Goal: Information Seeking & Learning: Learn about a topic

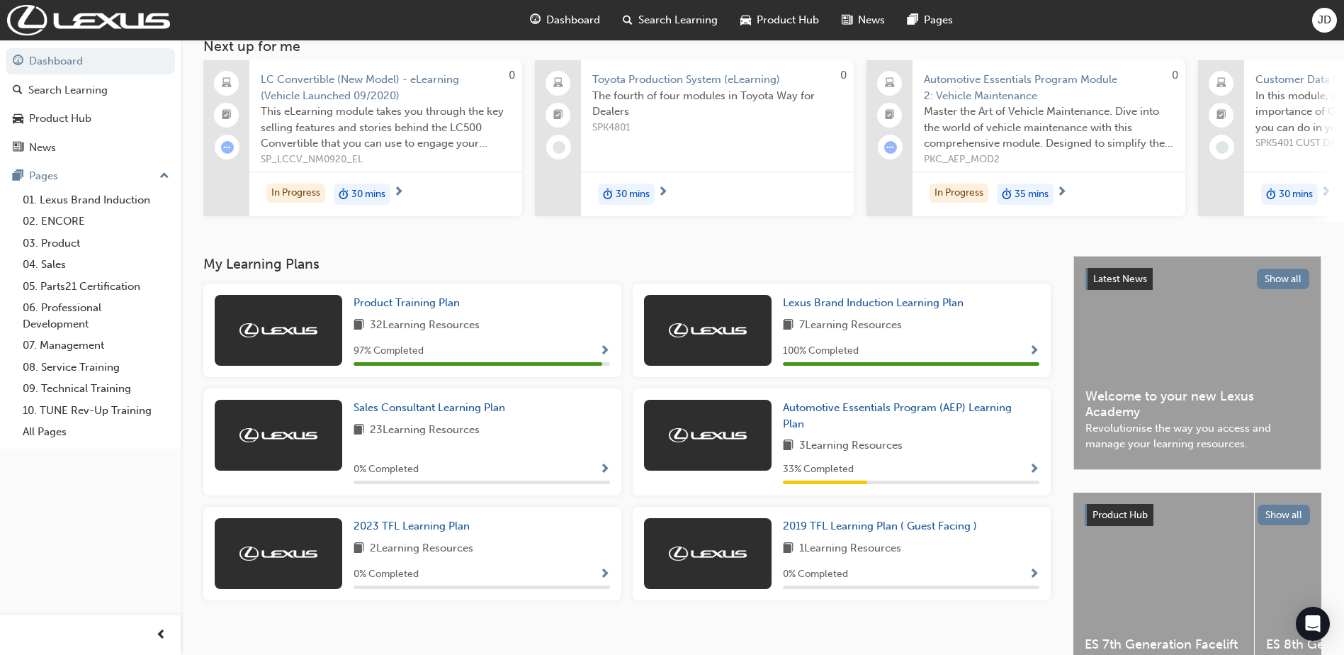
scroll to position [176, 0]
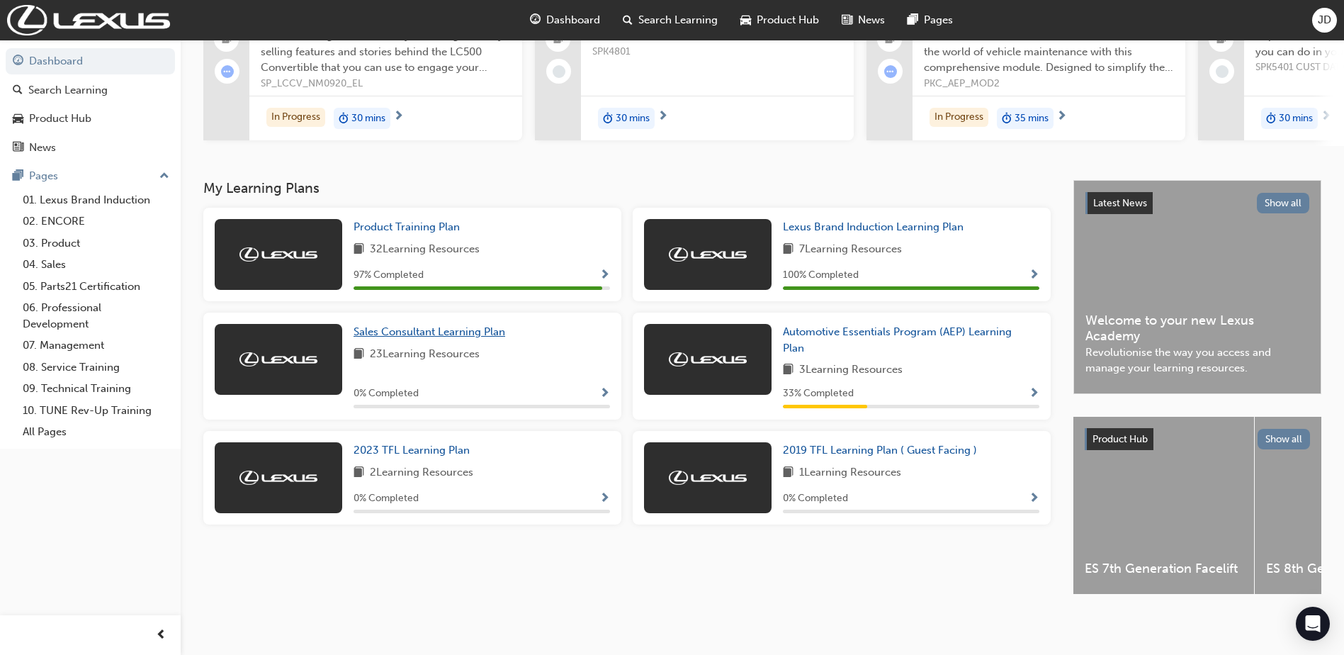
click at [411, 330] on span "Sales Consultant Learning Plan" at bounding box center [430, 331] width 152 height 13
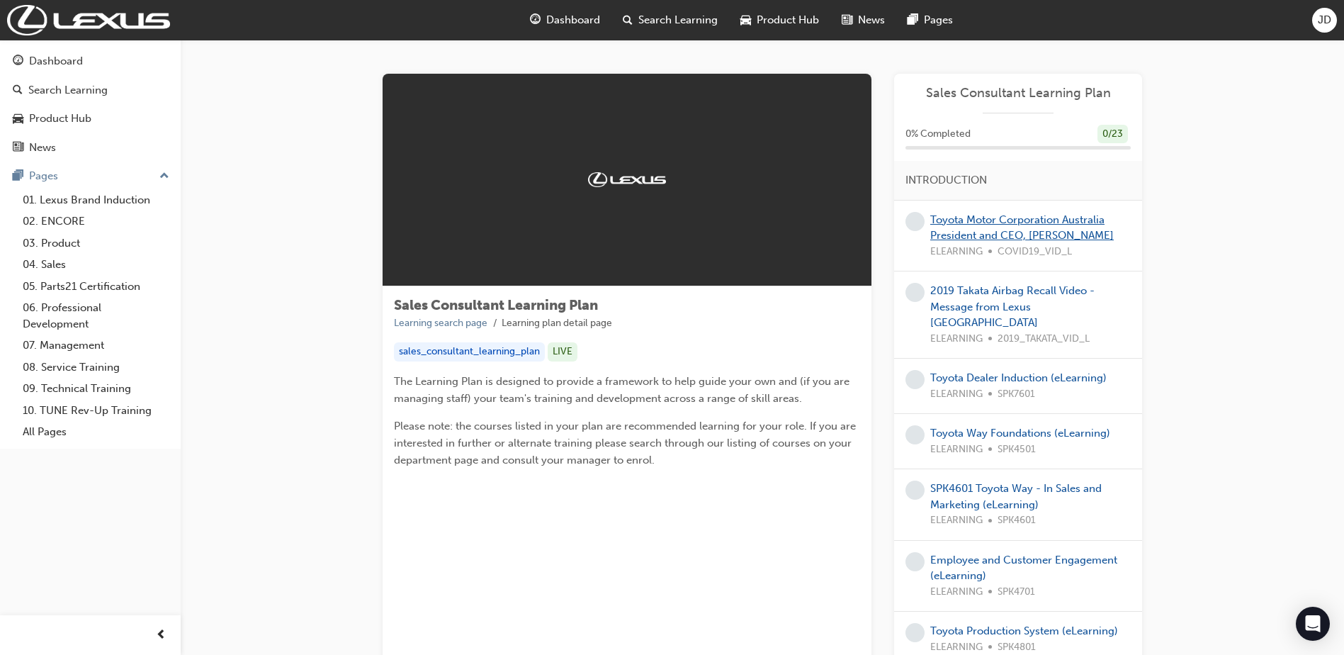
click at [997, 223] on link "Toyota Motor Corporation Australia President and CEO, [PERSON_NAME]" at bounding box center [1022, 227] width 184 height 29
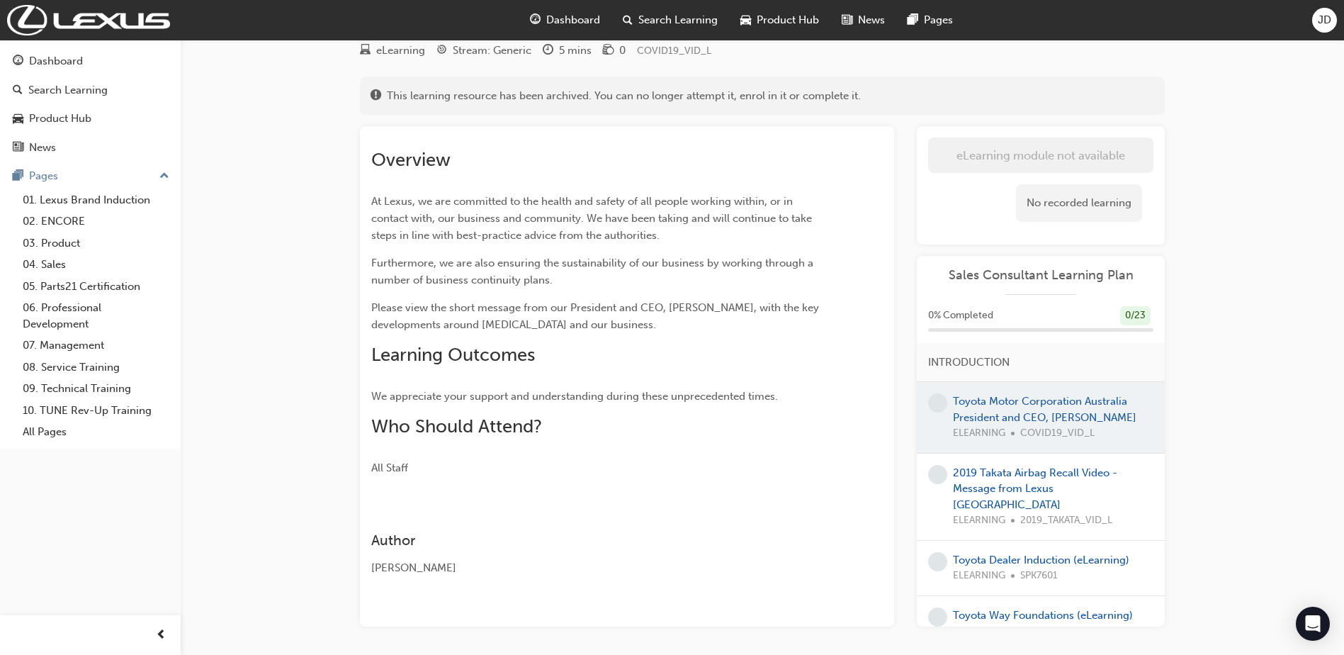
scroll to position [135, 0]
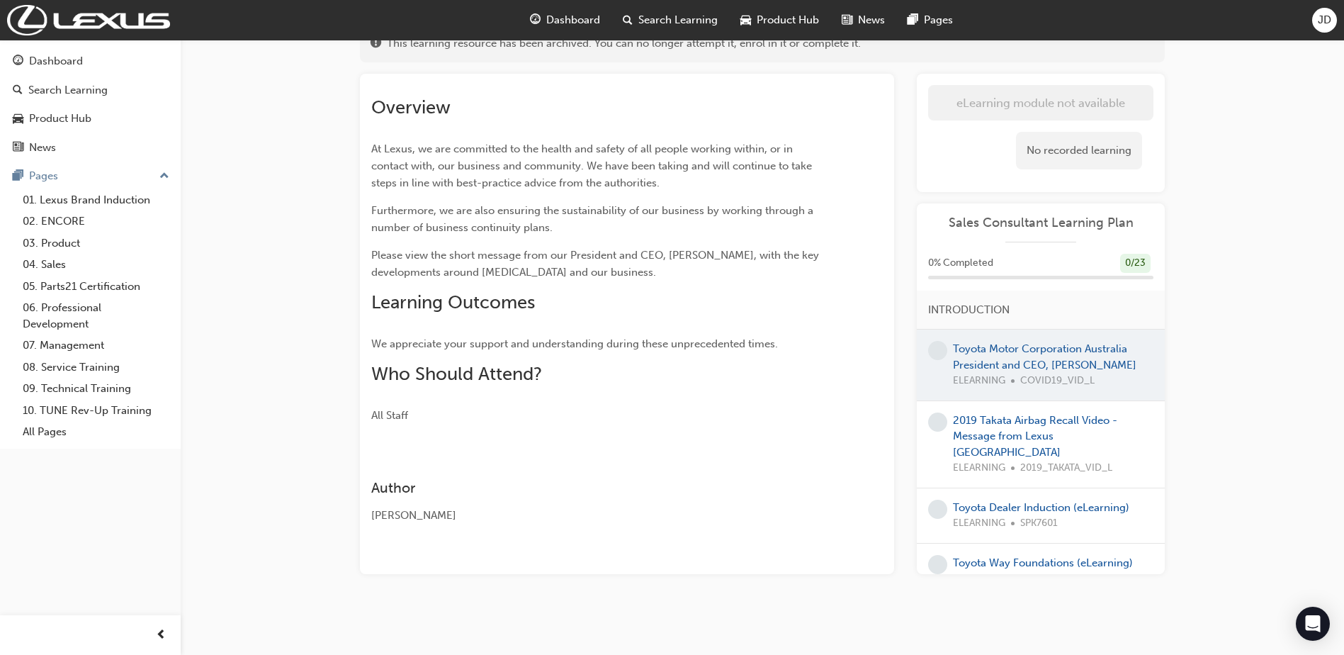
click at [1022, 380] on div at bounding box center [1041, 365] width 248 height 71
click at [1009, 362] on div at bounding box center [1041, 365] width 248 height 71
click at [979, 449] on link "2019 Takata Airbag Recall Video - Message from Lexus [GEOGRAPHIC_DATA]" at bounding box center [1035, 436] width 164 height 45
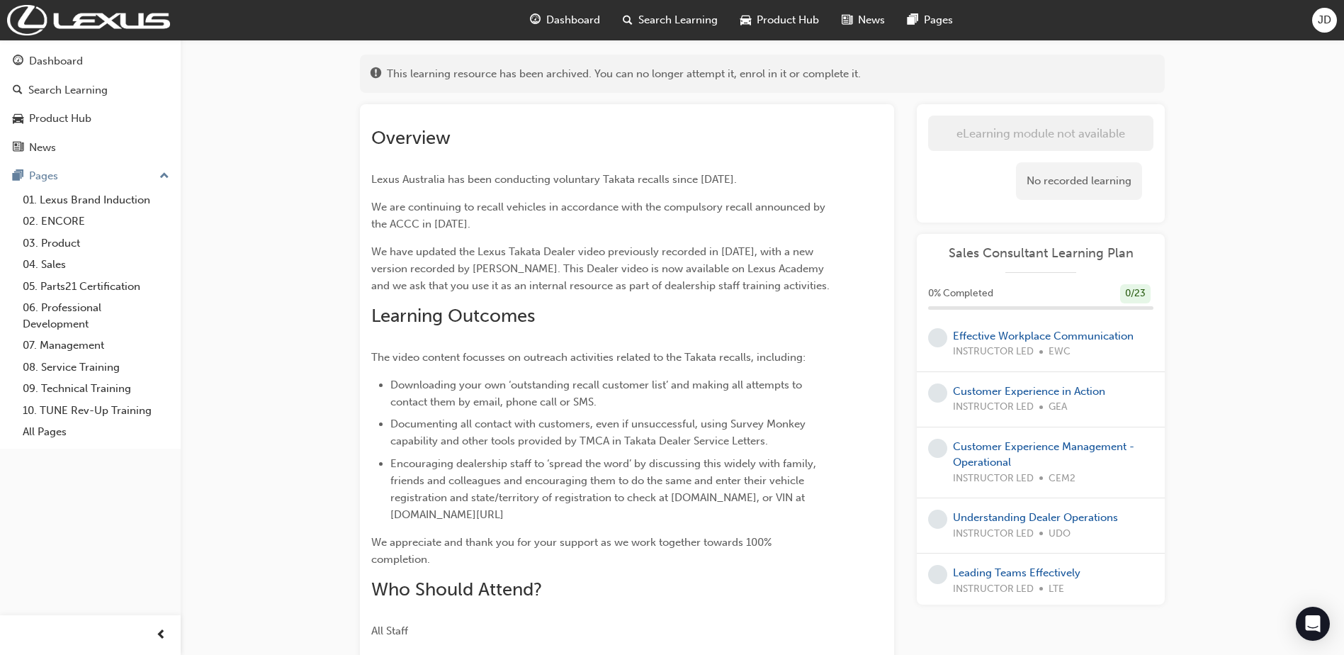
scroll to position [850, 0]
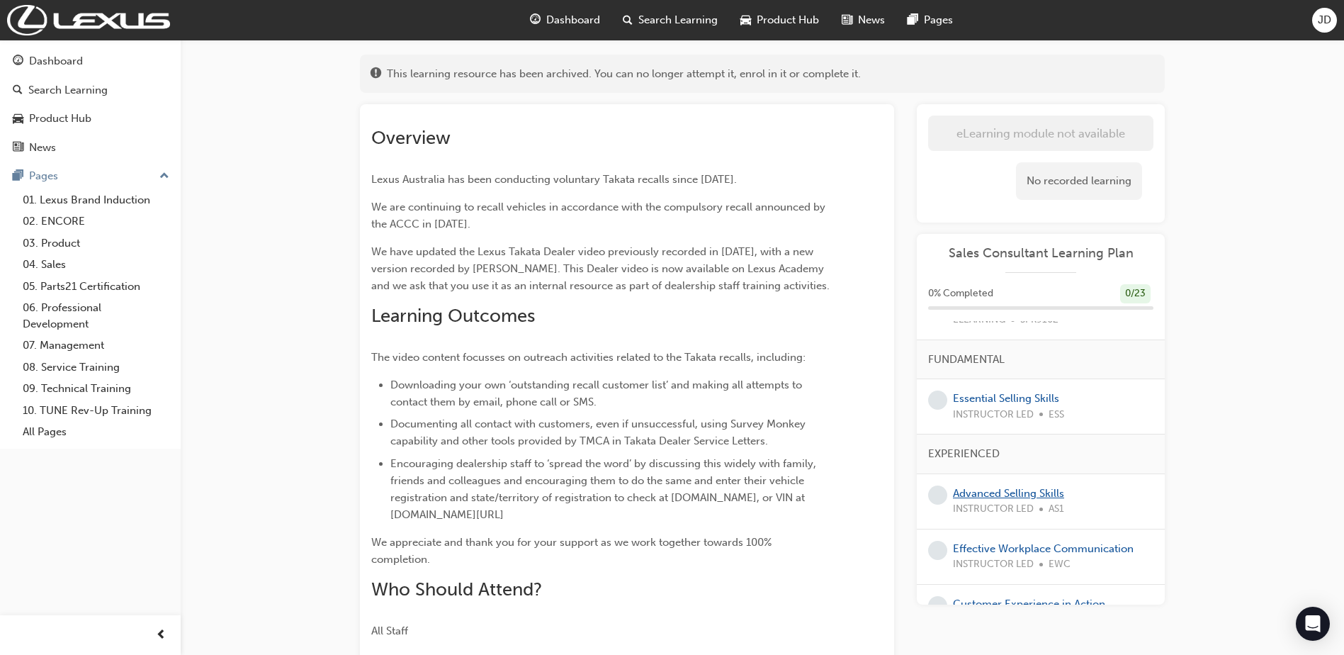
click at [978, 500] on link "Advanced Selling Skills" at bounding box center [1008, 493] width 111 height 13
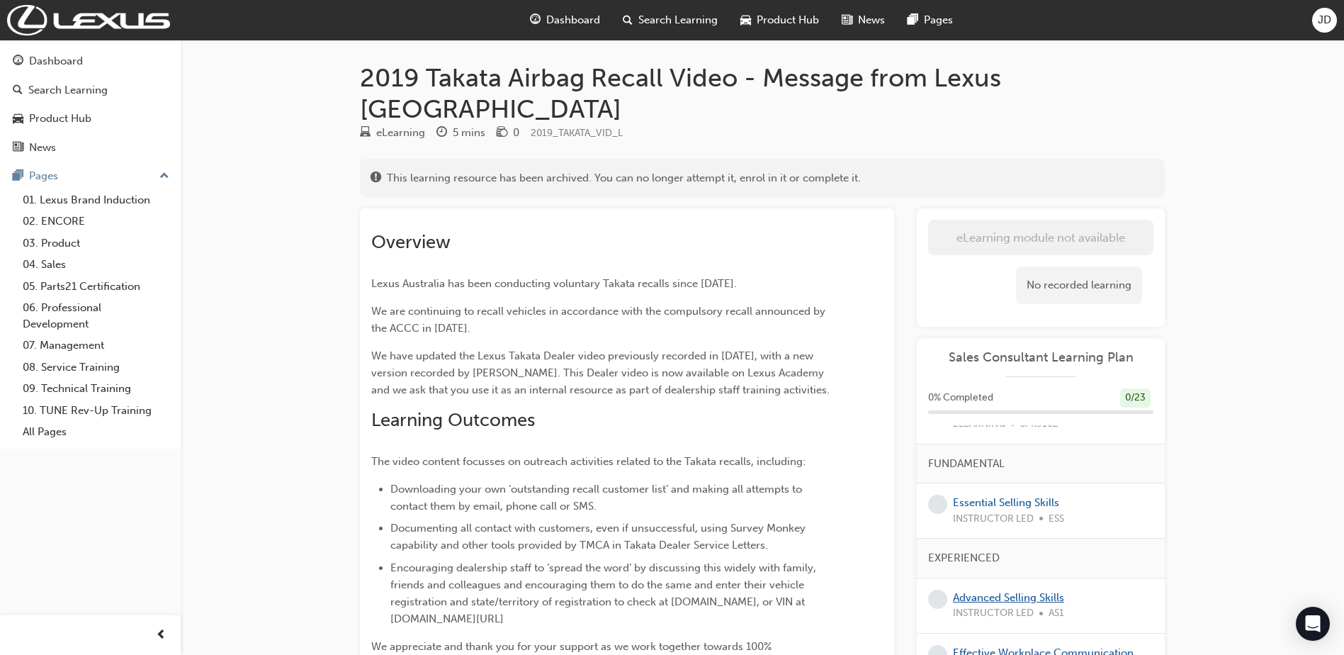
scroll to position [104, 0]
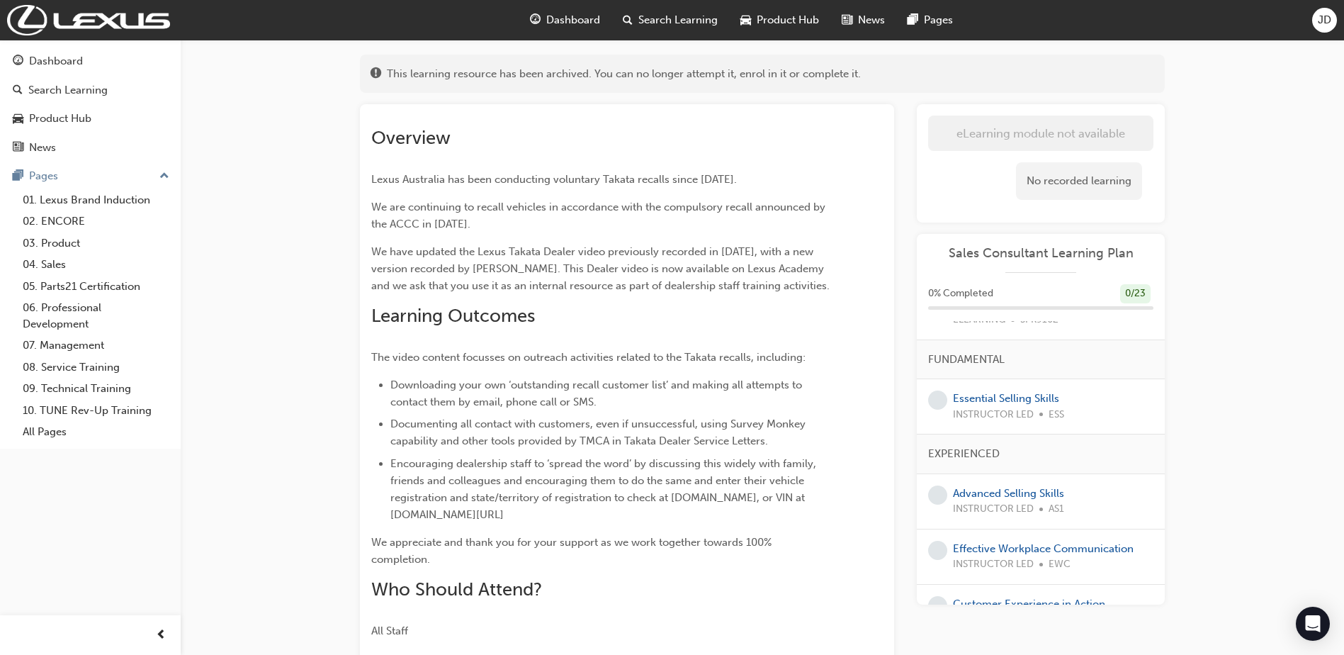
click at [566, 18] on span "Dashboard" at bounding box center [573, 20] width 54 height 16
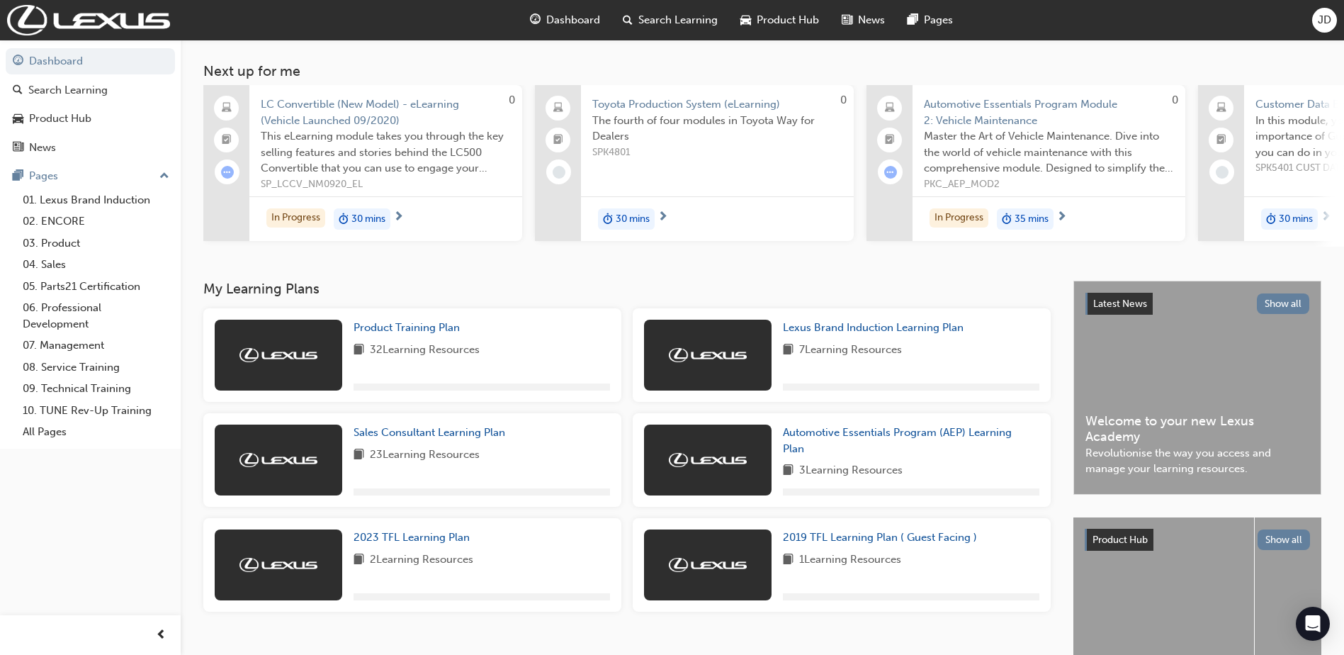
scroll to position [142, 0]
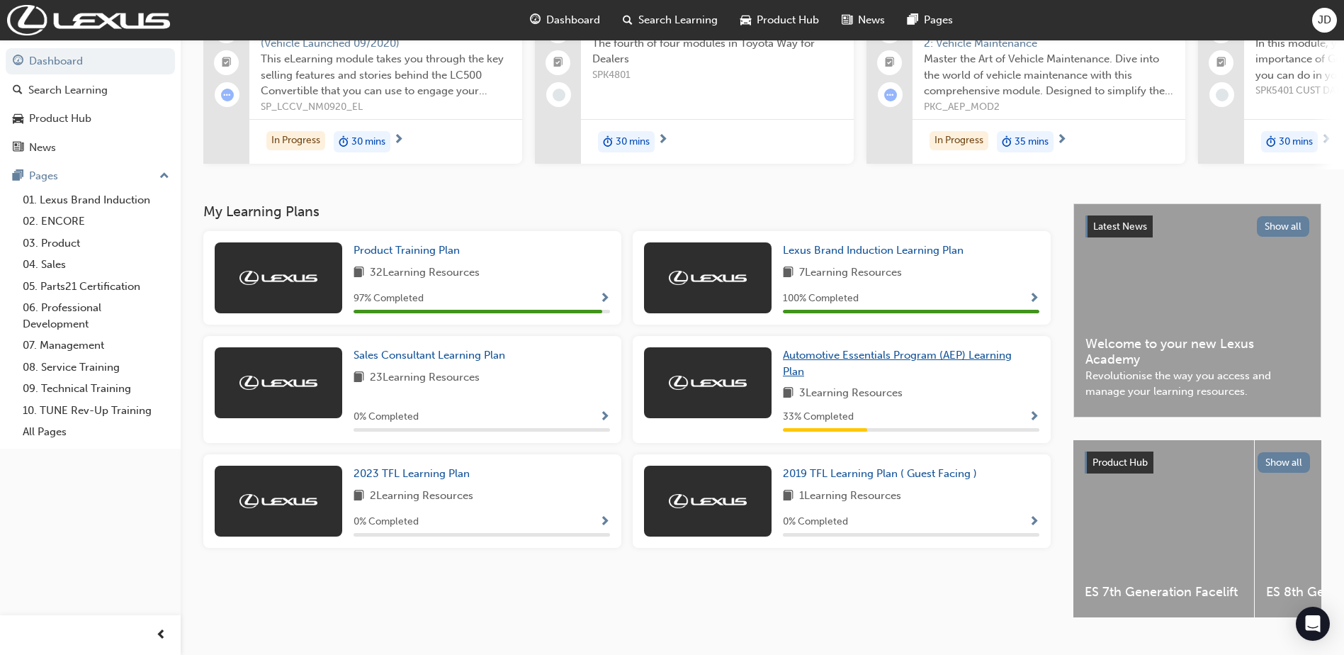
click at [831, 364] on span "Automotive Essentials Program (AEP) Learning Plan" at bounding box center [897, 363] width 229 height 29
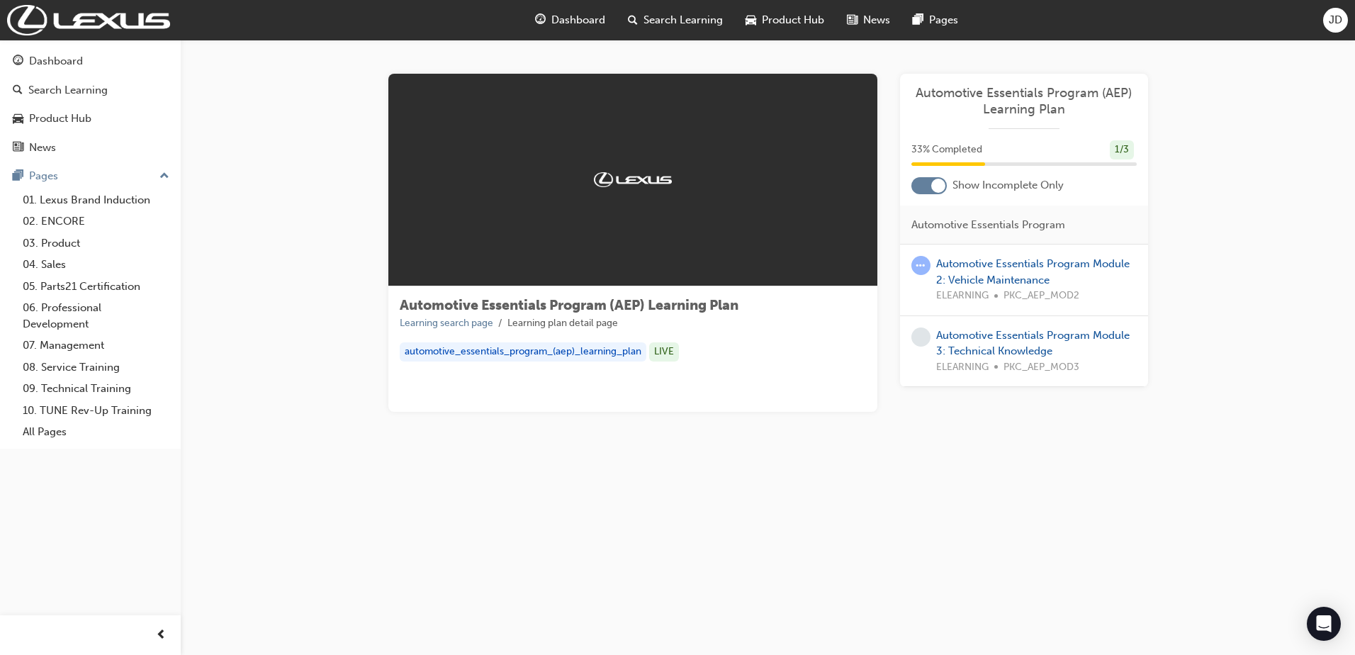
click at [957, 272] on div "Automotive Essentials Program Module 2: Vehicle Maintenance ELEARNING PKC_AEP_M…" at bounding box center [1036, 280] width 201 height 48
click at [958, 283] on link "Automotive Essentials Program Module 2: Vehicle Maintenance" at bounding box center [1032, 271] width 193 height 29
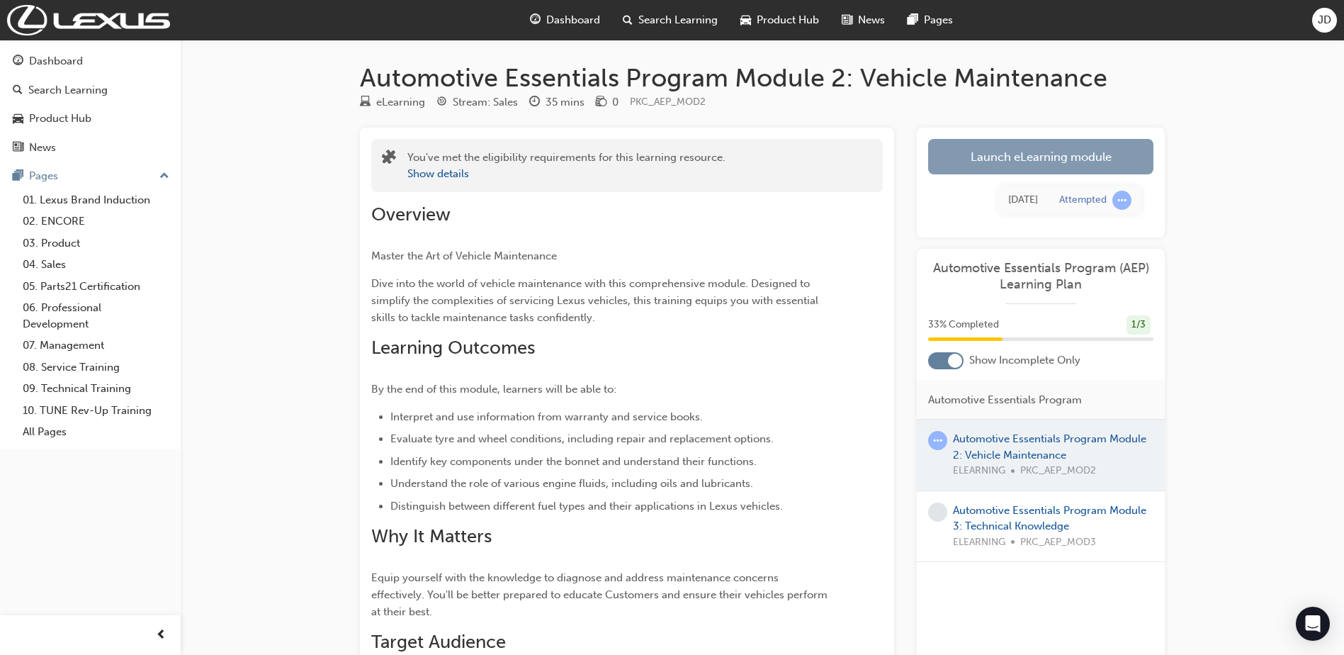
click at [1011, 154] on link "Launch eLearning module" at bounding box center [1040, 156] width 225 height 35
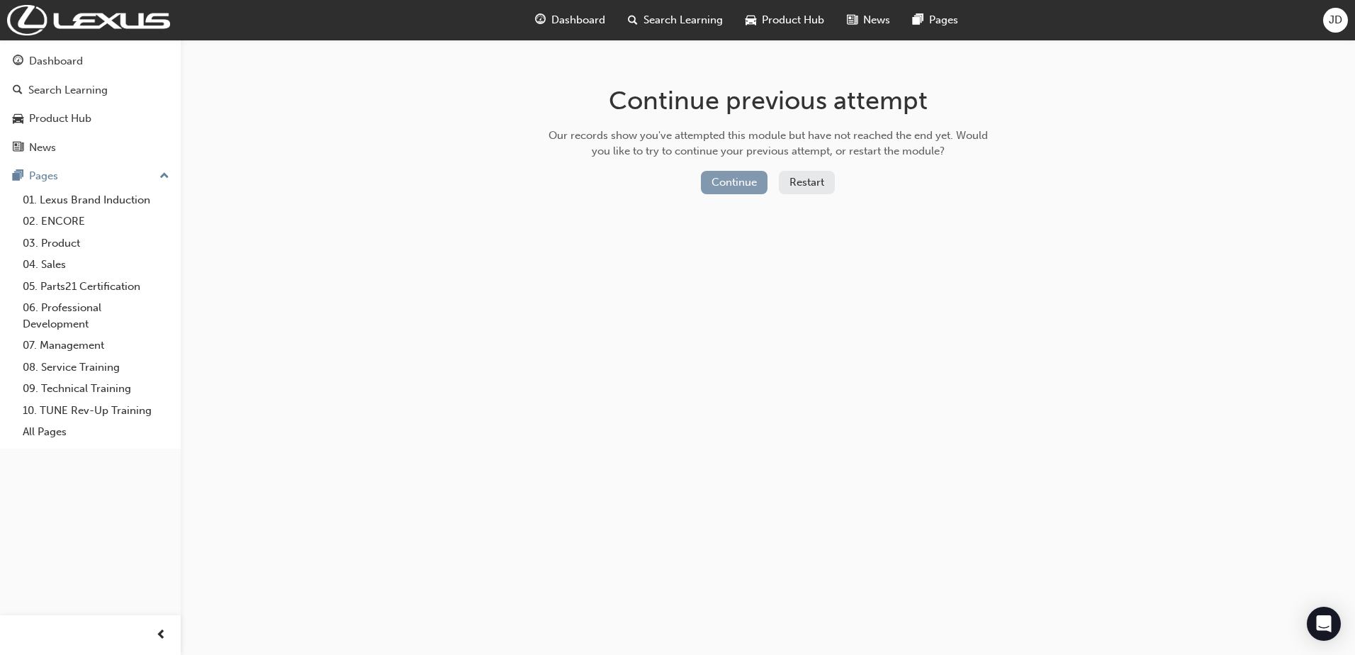
drag, startPoint x: 701, startPoint y: 180, endPoint x: 716, endPoint y: 175, distance: 16.4
click at [716, 175] on button "Continue" at bounding box center [734, 182] width 67 height 23
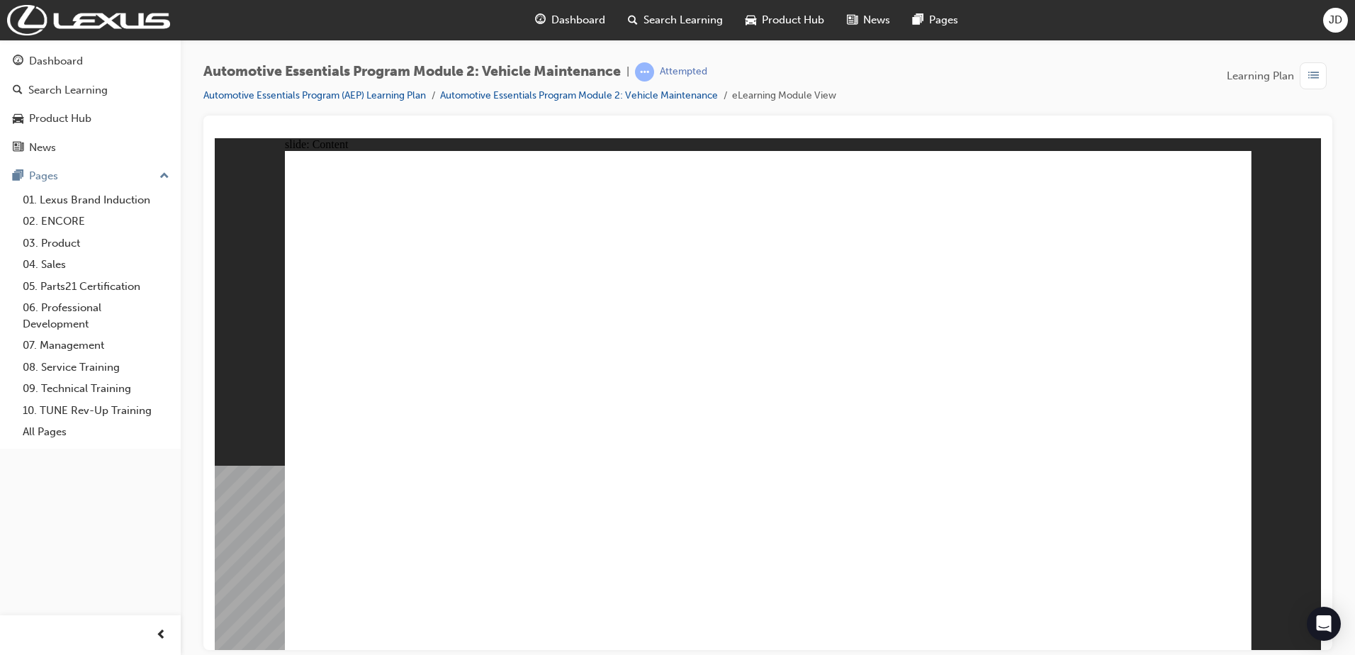
drag, startPoint x: 648, startPoint y: 422, endPoint x: 670, endPoint y: 414, distance: 22.6
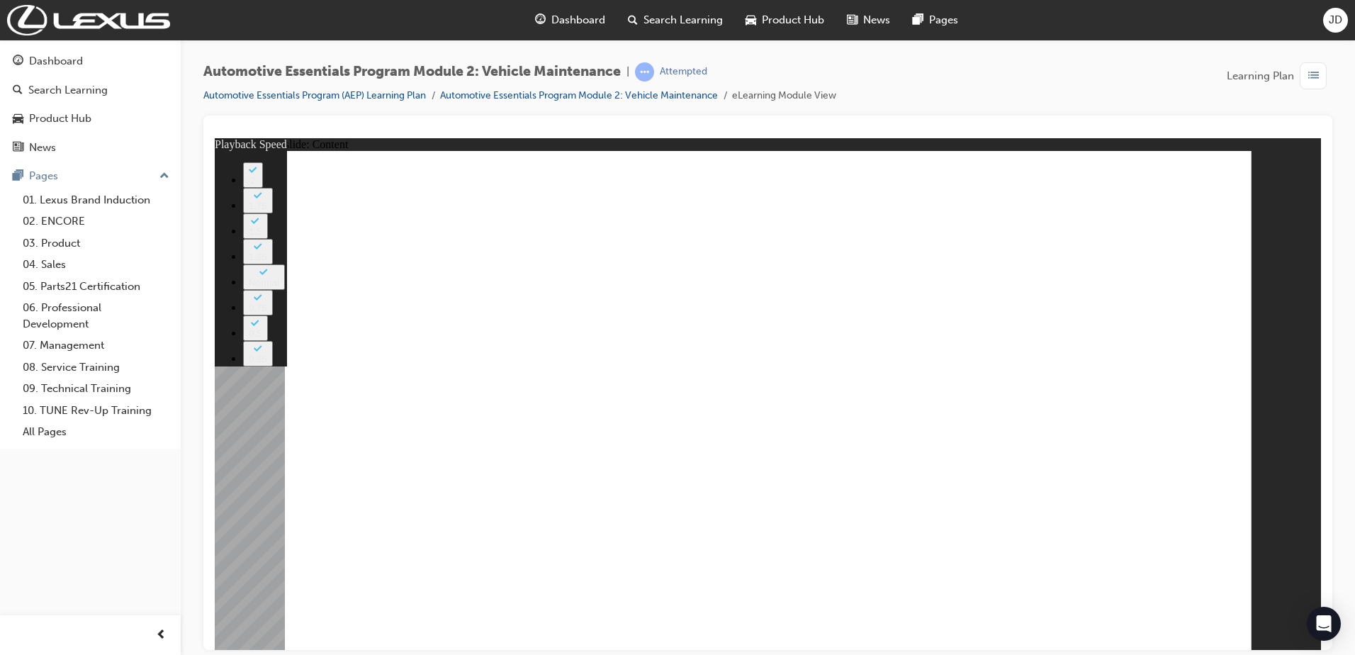
type input "33"
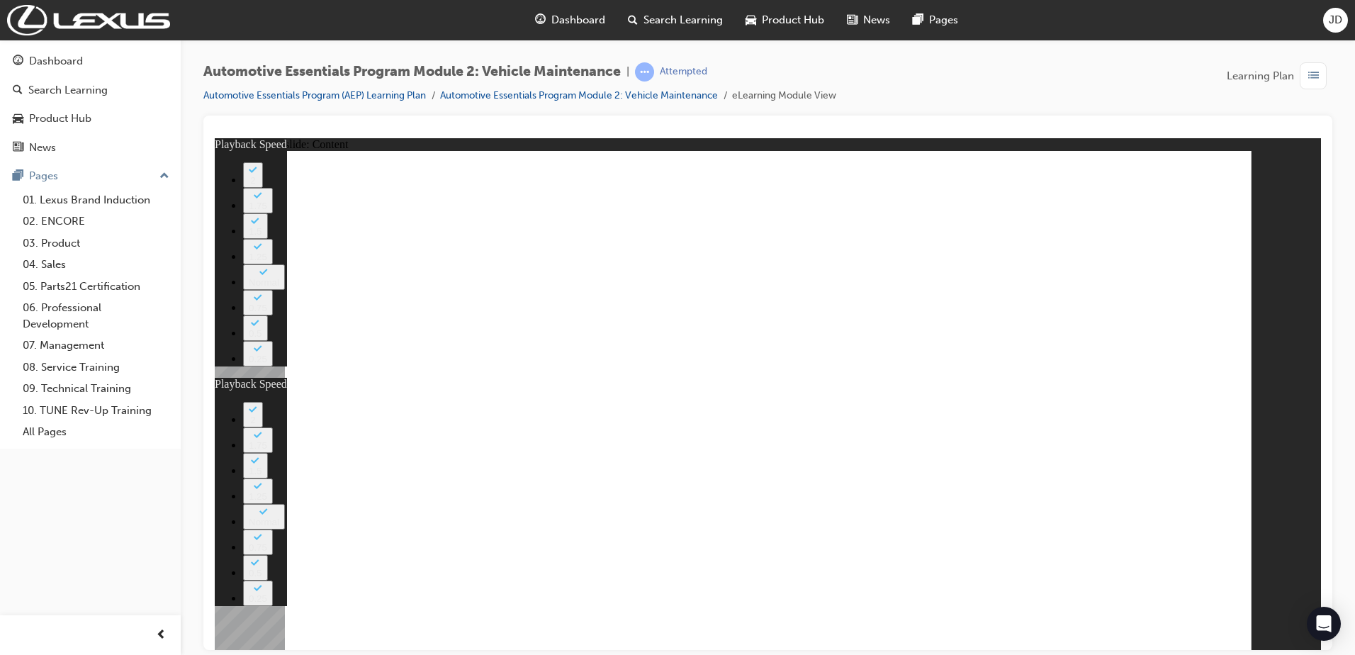
type input "35"
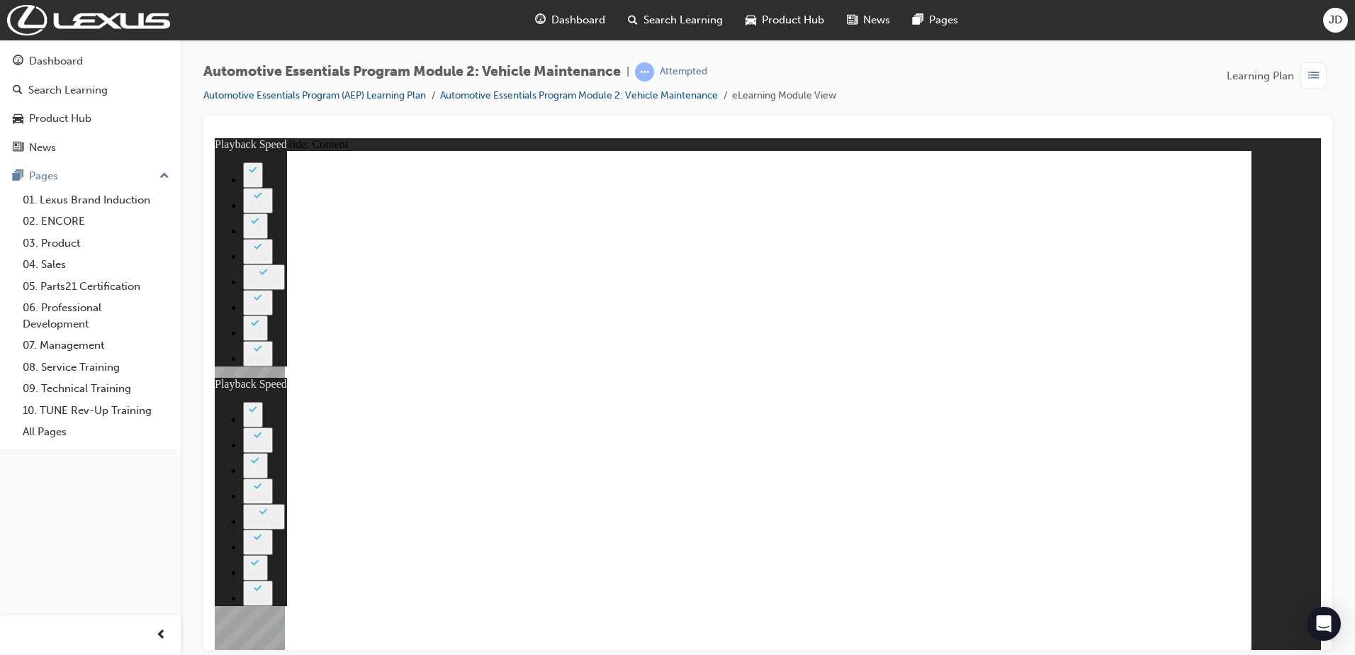
type input "33"
type input "35"
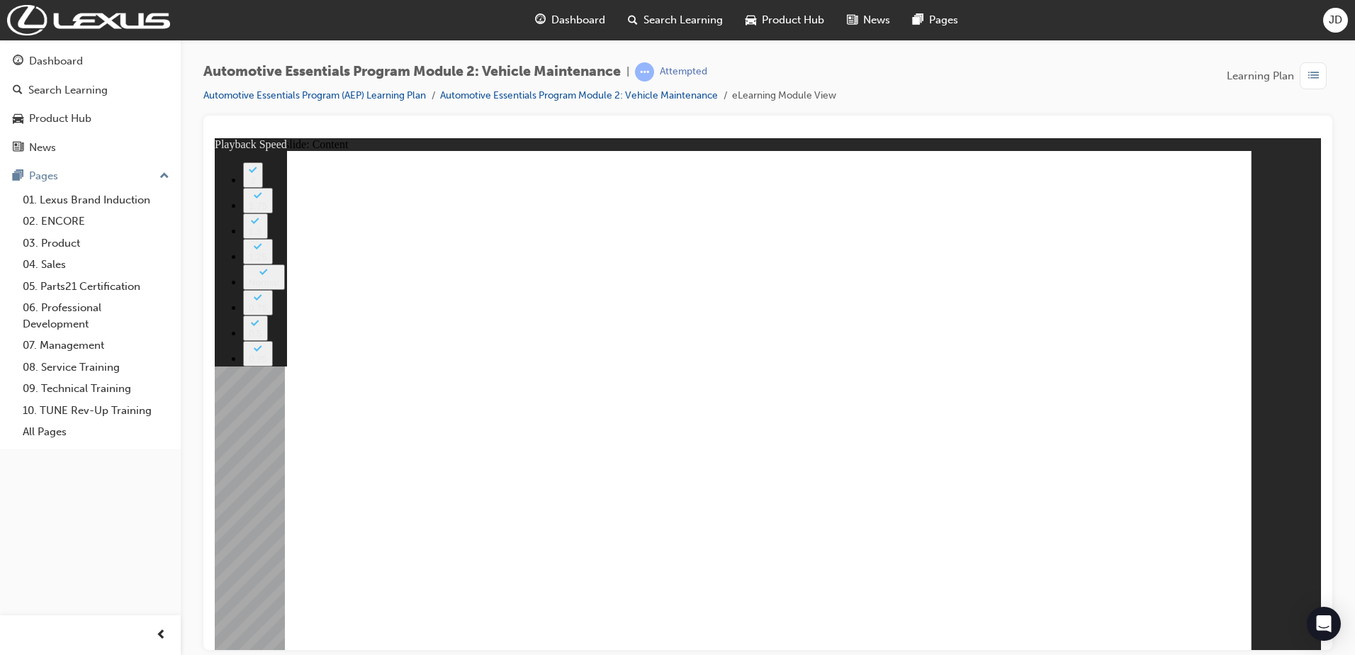
type input "8"
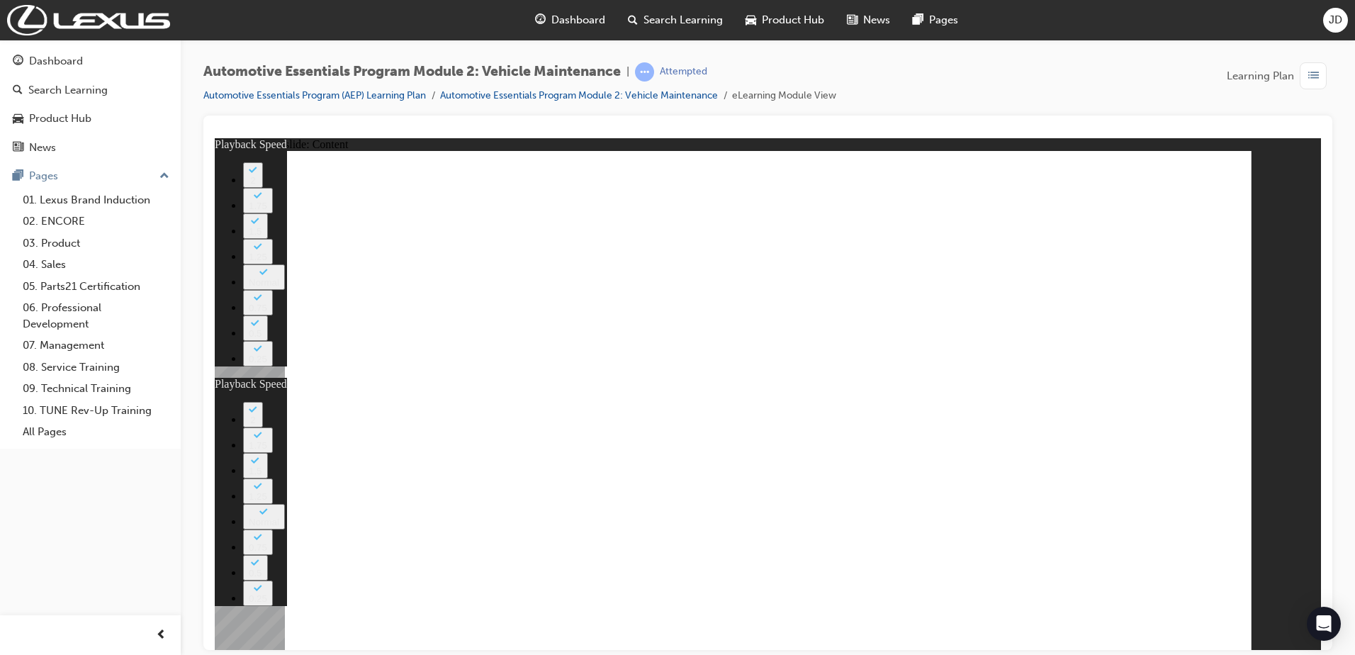
type input "21"
type input "8"
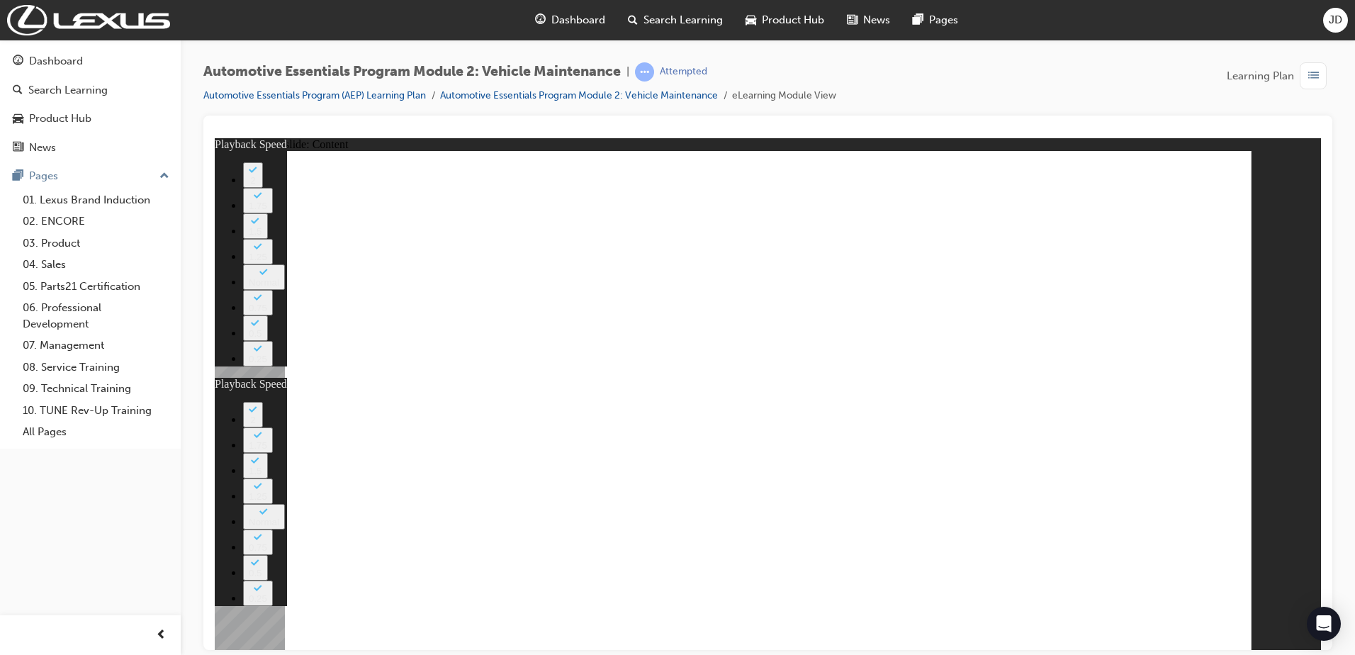
type input "21"
drag, startPoint x: 440, startPoint y: 415, endPoint x: 462, endPoint y: 410, distance: 22.5
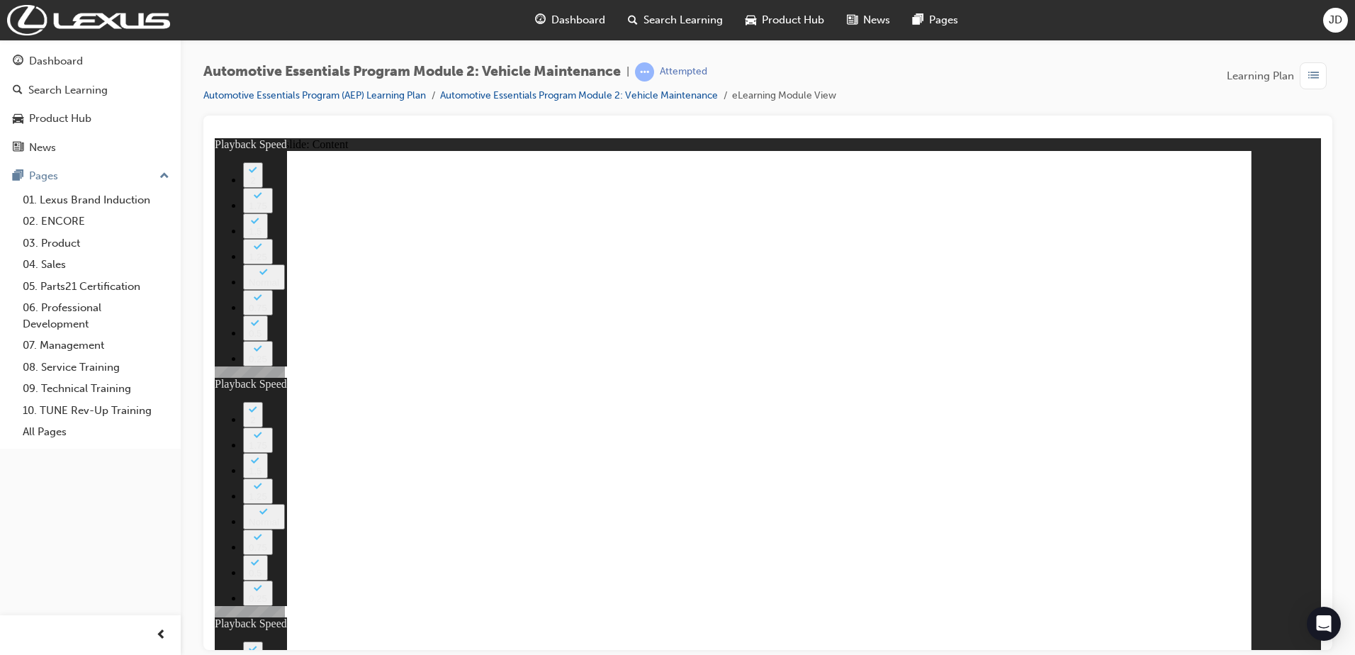
type input "12"
type input "8"
type input "21"
type input "12"
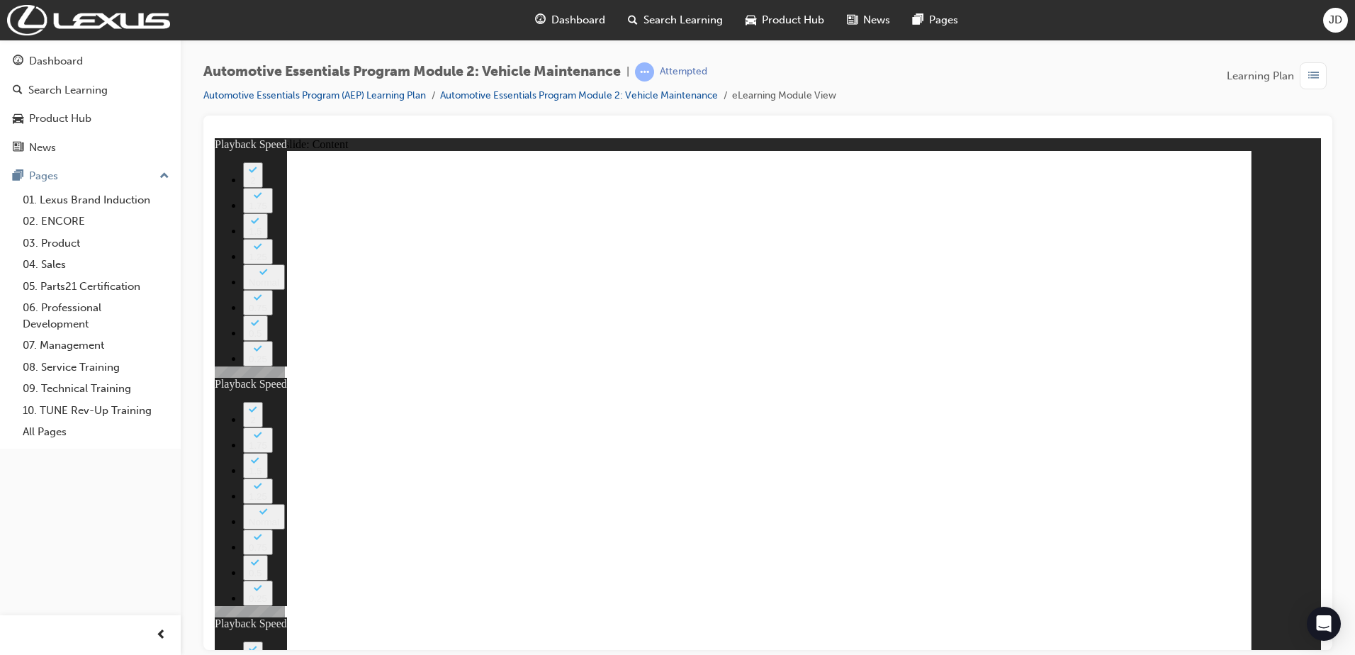
drag, startPoint x: 1212, startPoint y: 192, endPoint x: 1220, endPoint y: 169, distance: 24.0
type input "44"
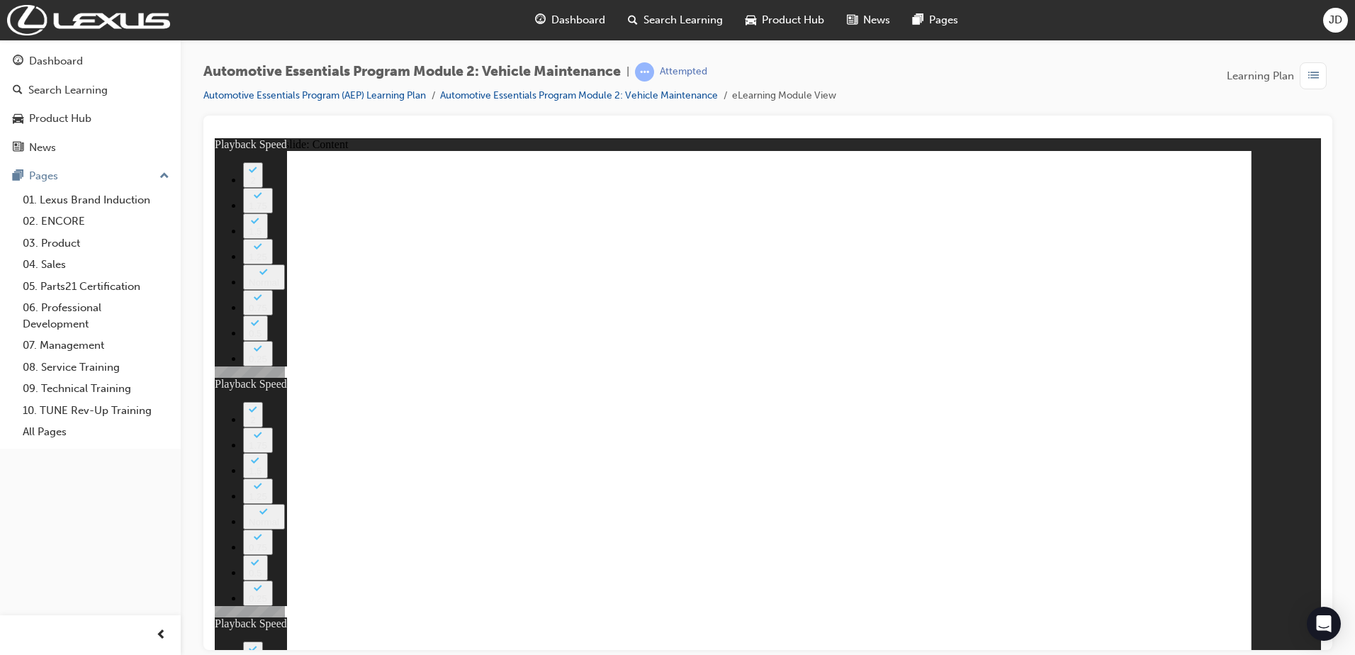
type input "8"
type input "21"
type input "12"
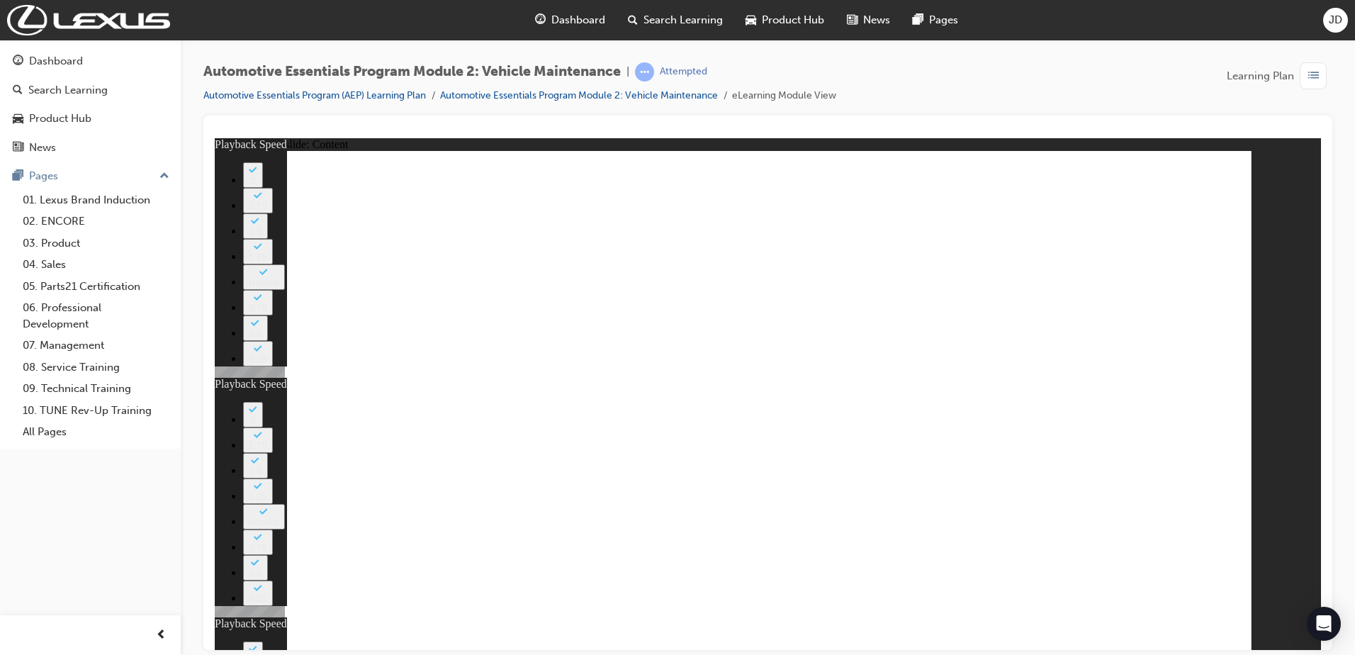
type input "13"
type input "8"
type input "21"
type input "12"
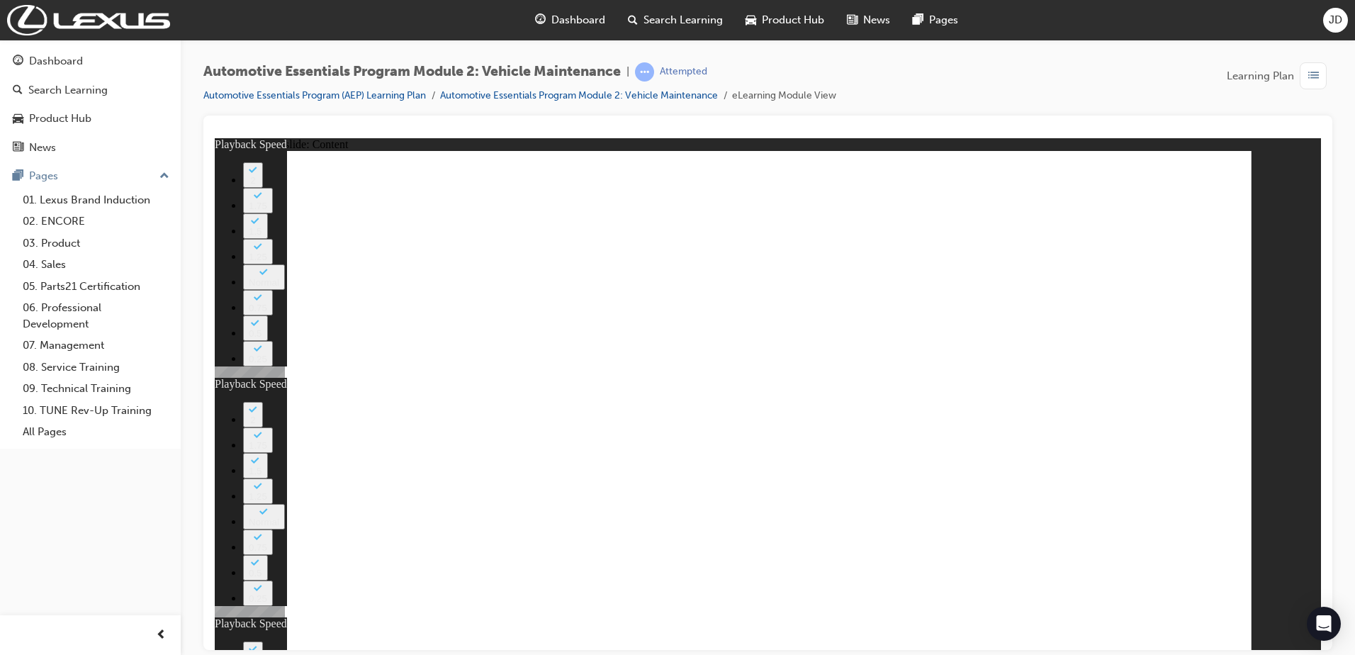
type input "44"
type input "13"
type input "8"
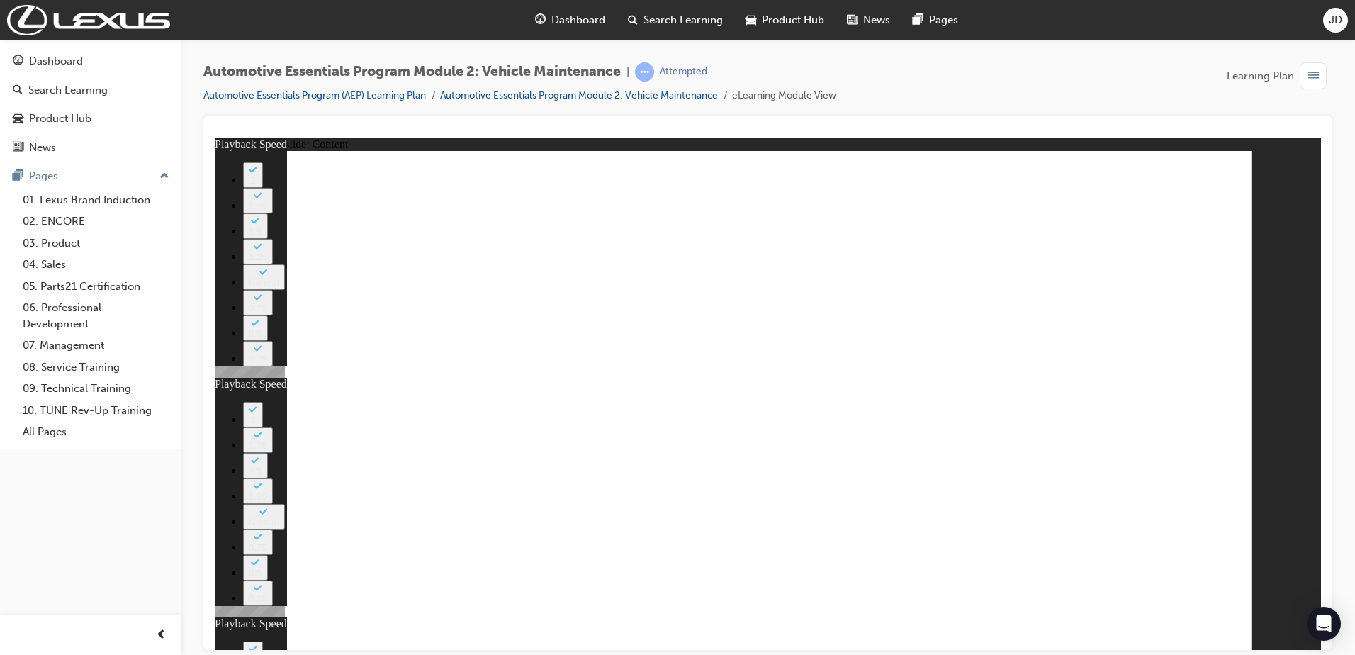
type input "21"
type input "12"
type input "44"
type input "13"
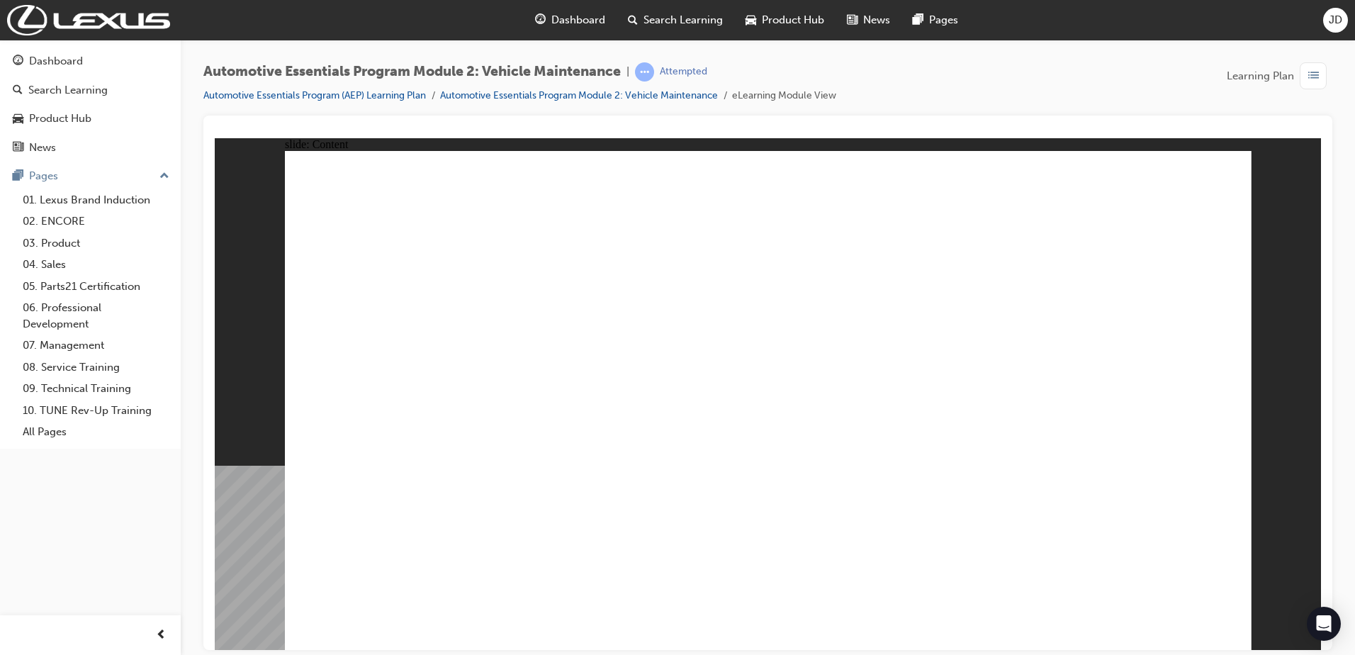
radio input "true"
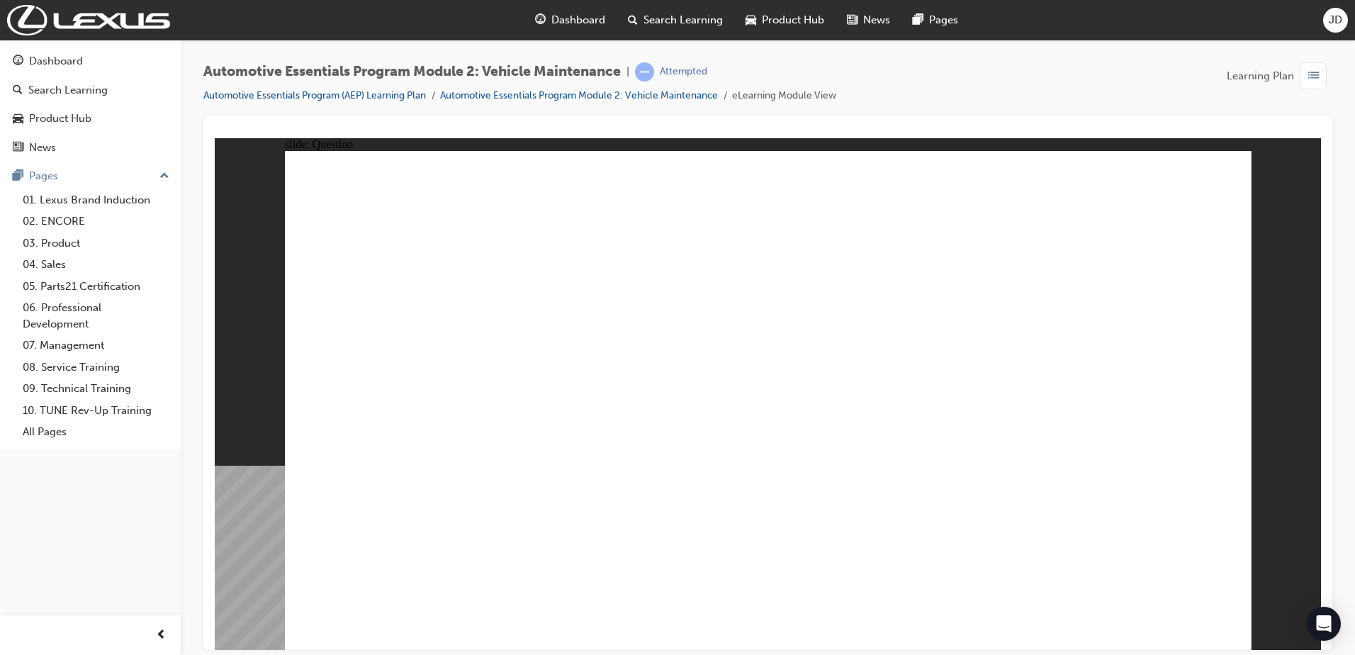
radio input "true"
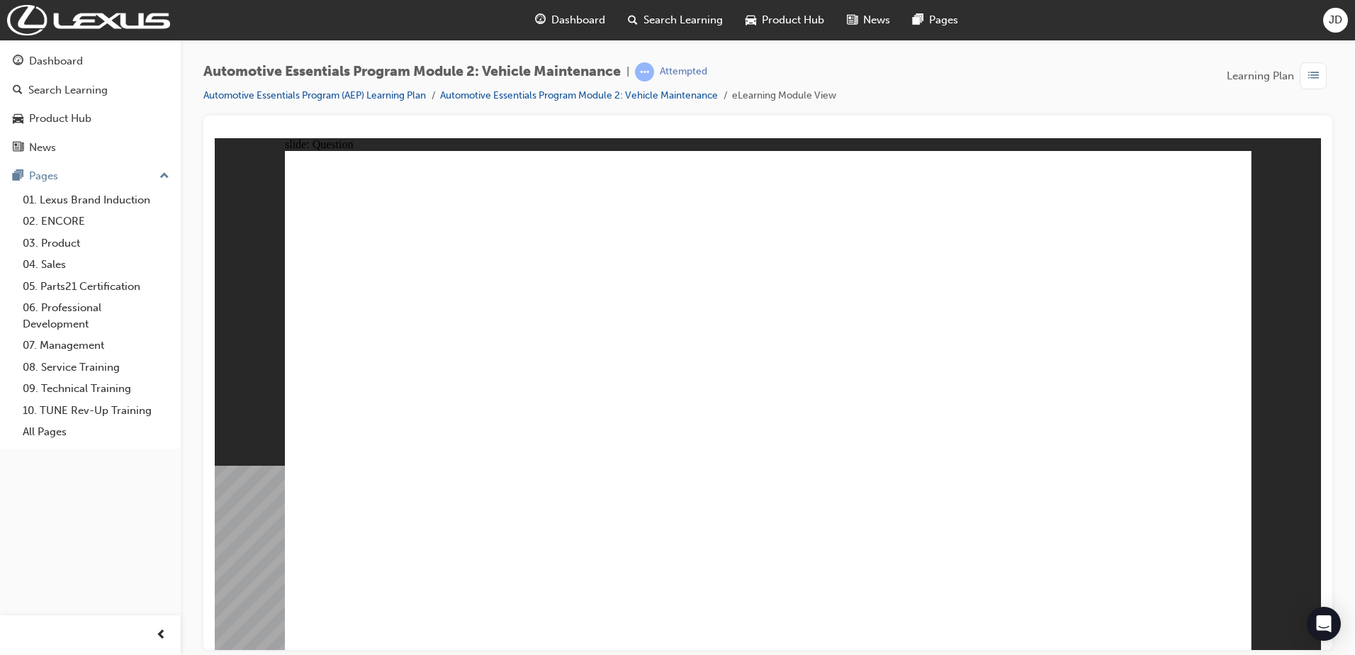
drag, startPoint x: 575, startPoint y: 532, endPoint x: 548, endPoint y: 547, distance: 30.8
